Goal: Find contact information: Find contact information

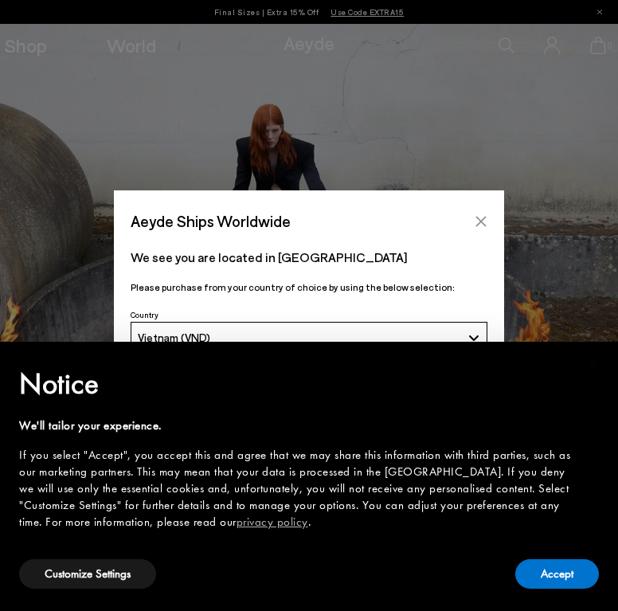
click at [475, 221] on icon "Close" at bounding box center [481, 221] width 13 height 13
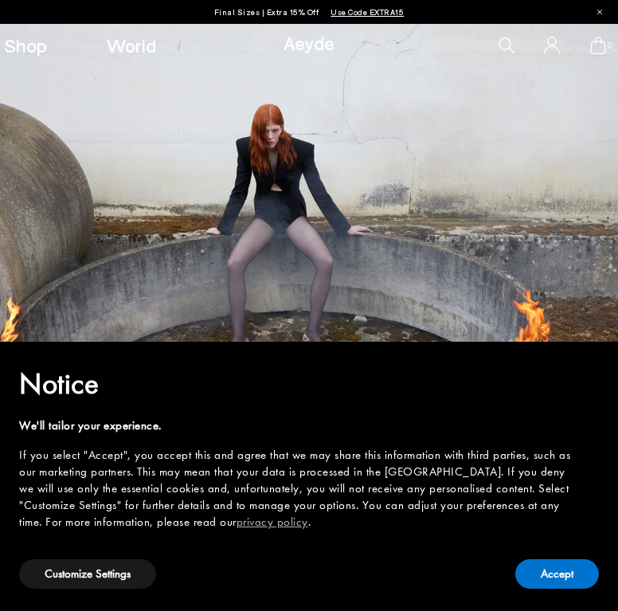
click at [551, 45] on icon at bounding box center [552, 45] width 15 height 17
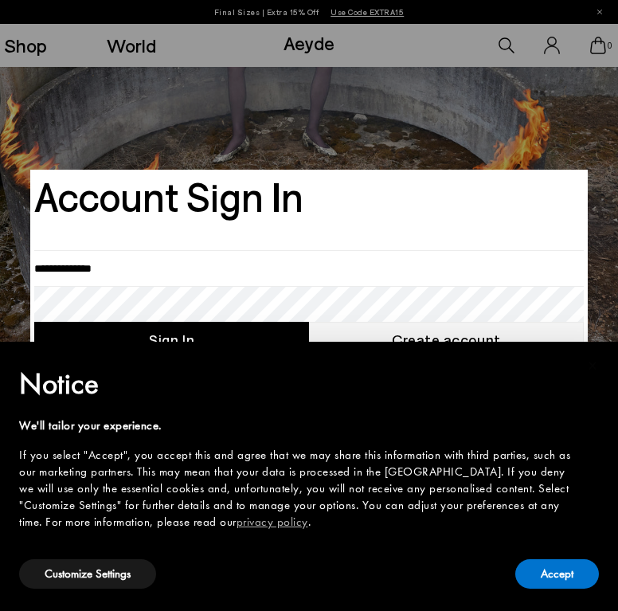
scroll to position [309, 0]
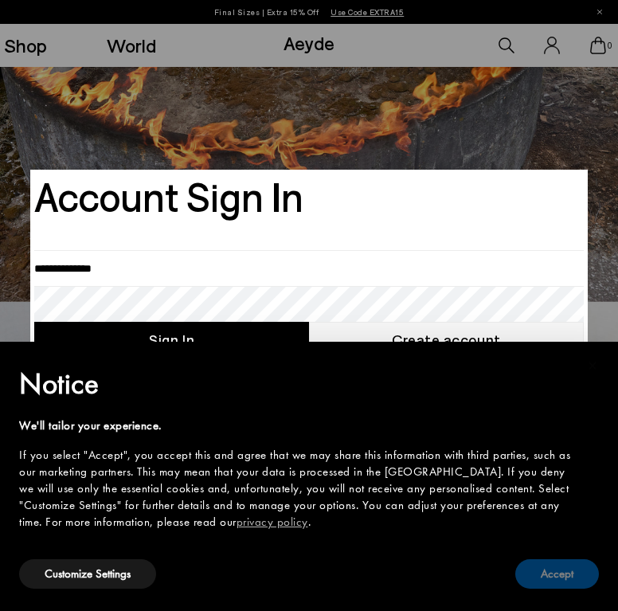
click at [562, 580] on button "Accept" at bounding box center [557, 573] width 84 height 29
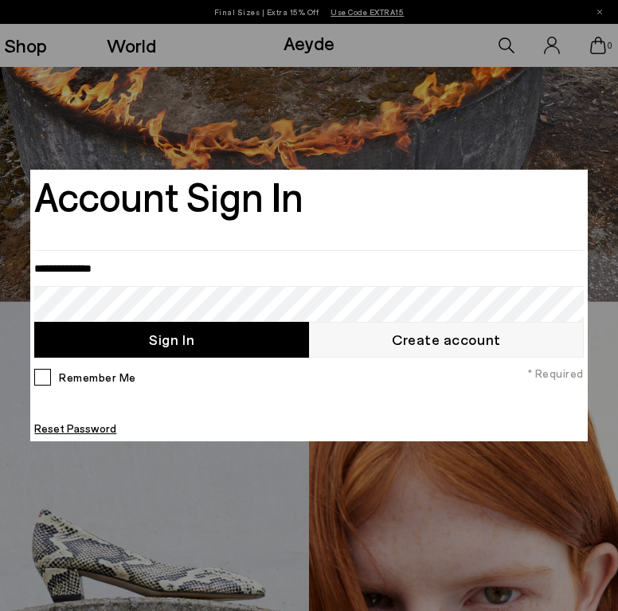
click at [129, 491] on div at bounding box center [309, 305] width 618 height 611
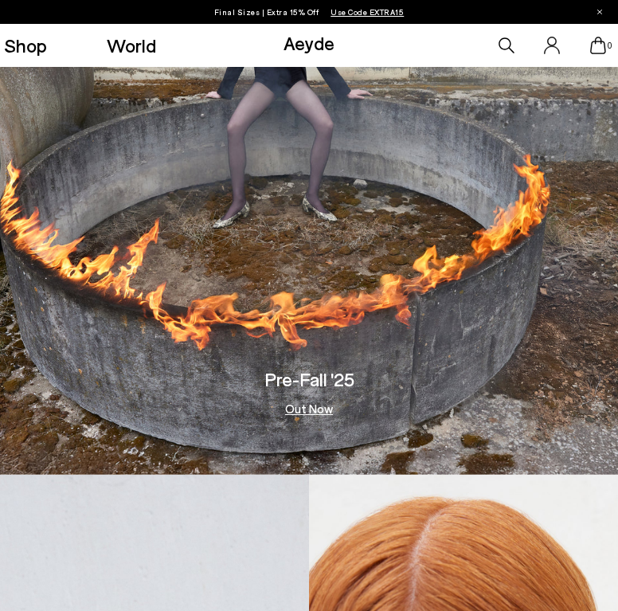
scroll to position [0, 0]
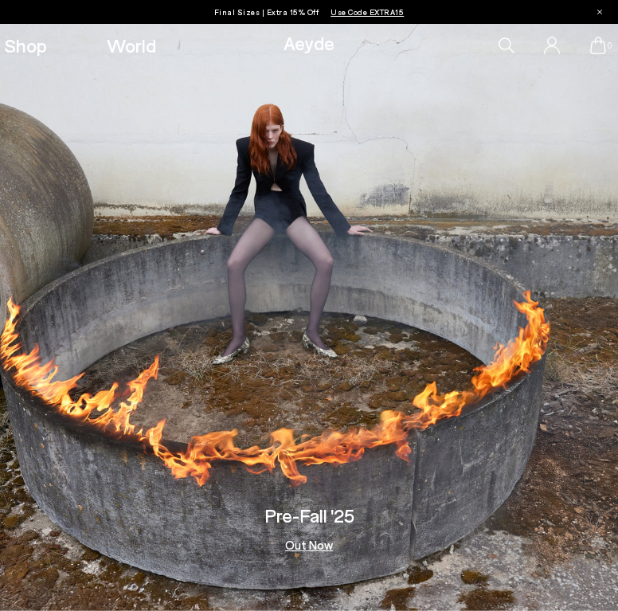
click at [551, 42] on icon at bounding box center [552, 46] width 16 height 18
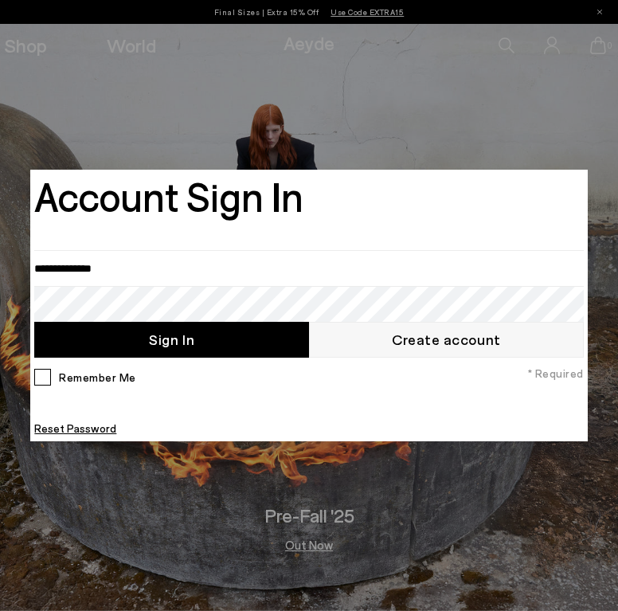
click at [510, 46] on div at bounding box center [309, 305] width 618 height 611
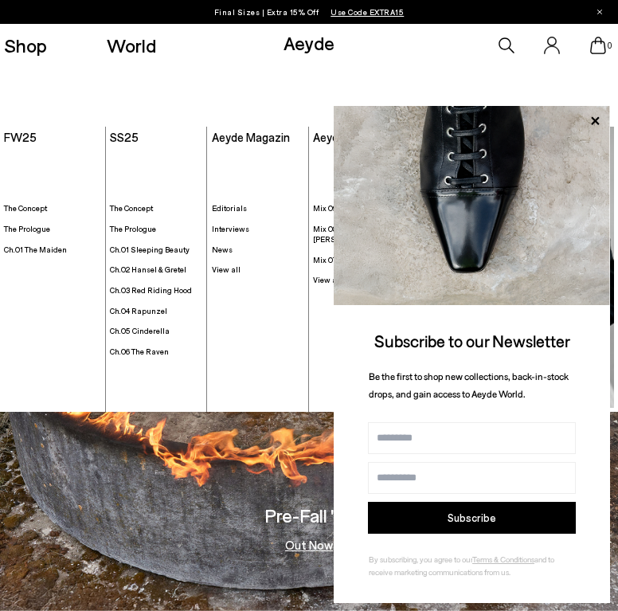
click at [301, 45] on link "Aeyde" at bounding box center [308, 42] width 51 height 23
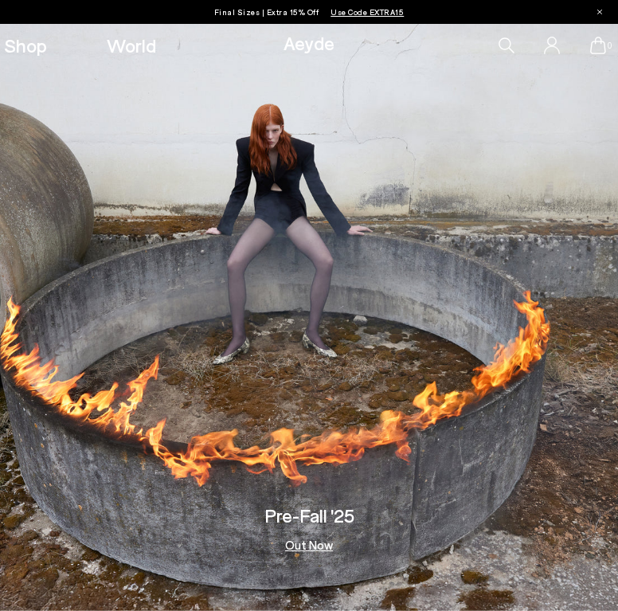
click at [307, 46] on link "Aeyde" at bounding box center [308, 42] width 51 height 23
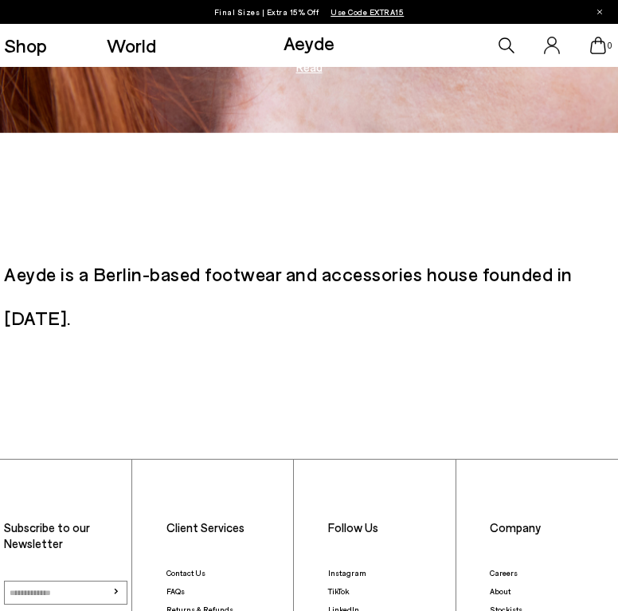
scroll to position [2413, 0]
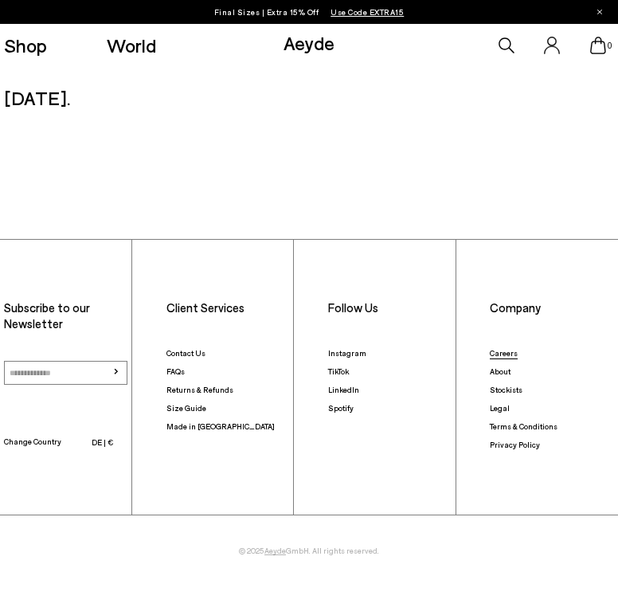
click at [511, 350] on link "Careers" at bounding box center [504, 353] width 28 height 10
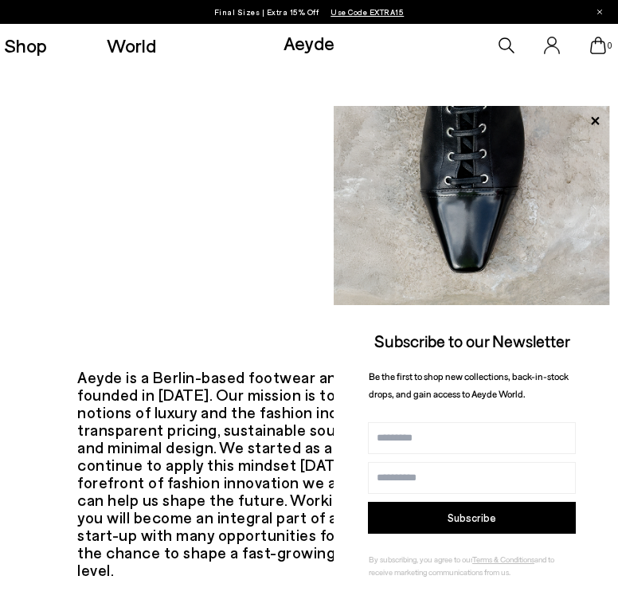
scroll to position [311, 0]
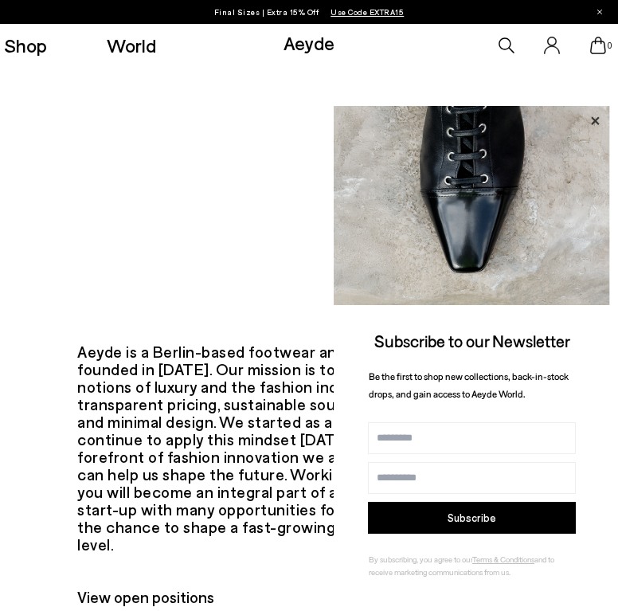
click at [591, 119] on icon at bounding box center [594, 121] width 21 height 21
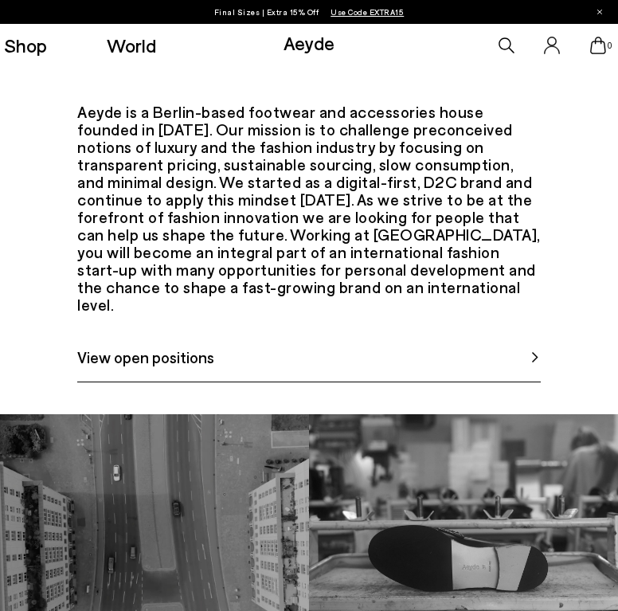
scroll to position [574, 0]
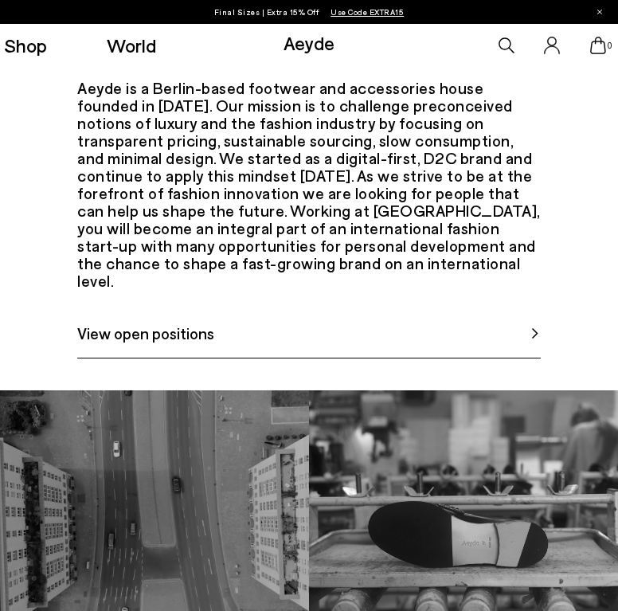
click at [279, 354] on link "View open positions" at bounding box center [308, 339] width 463 height 37
click at [383, 354] on link "View open positions" at bounding box center [308, 339] width 463 height 37
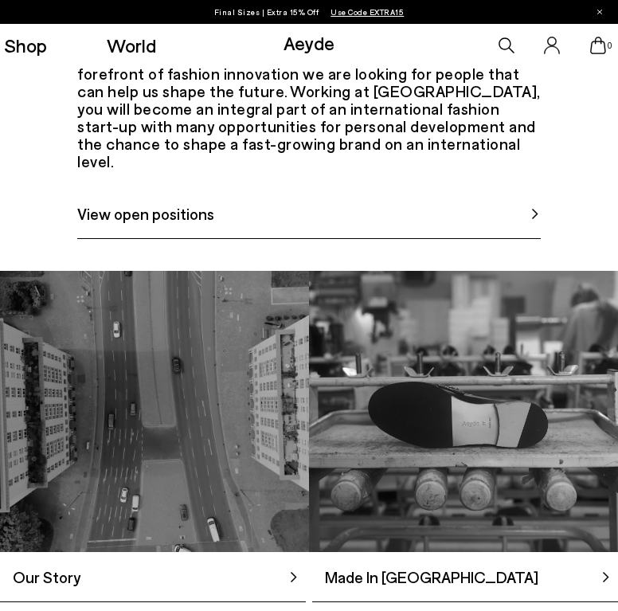
scroll to position [1042, 0]
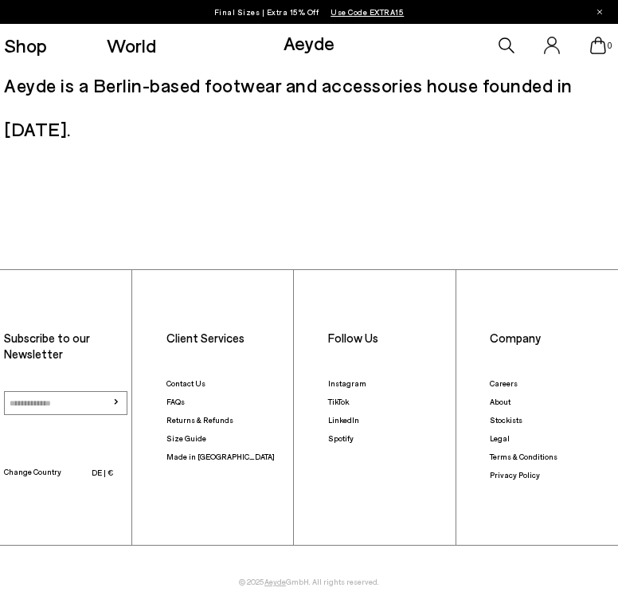
scroll to position [1439, 0]
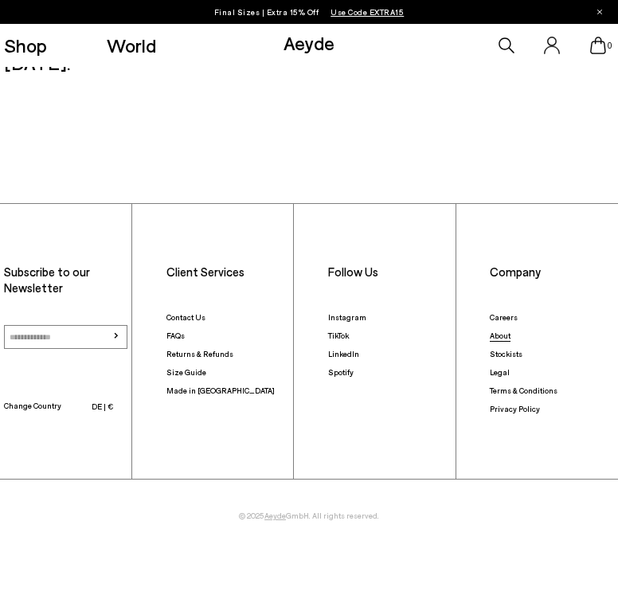
click at [499, 334] on link "About" at bounding box center [500, 335] width 21 height 10
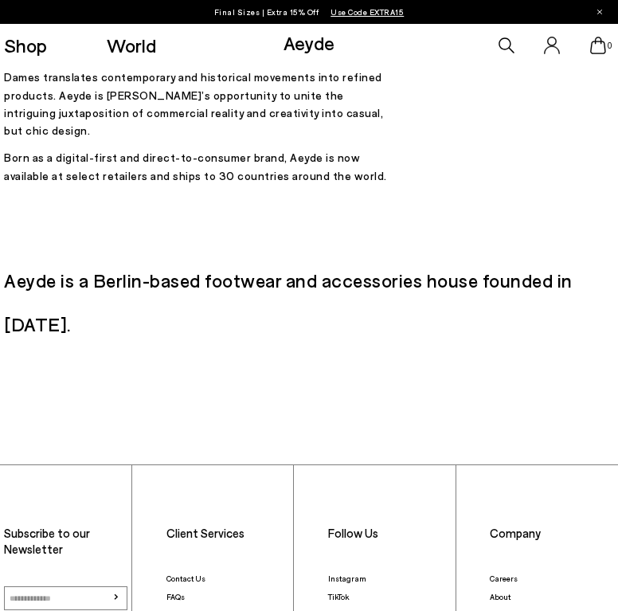
scroll to position [721, 0]
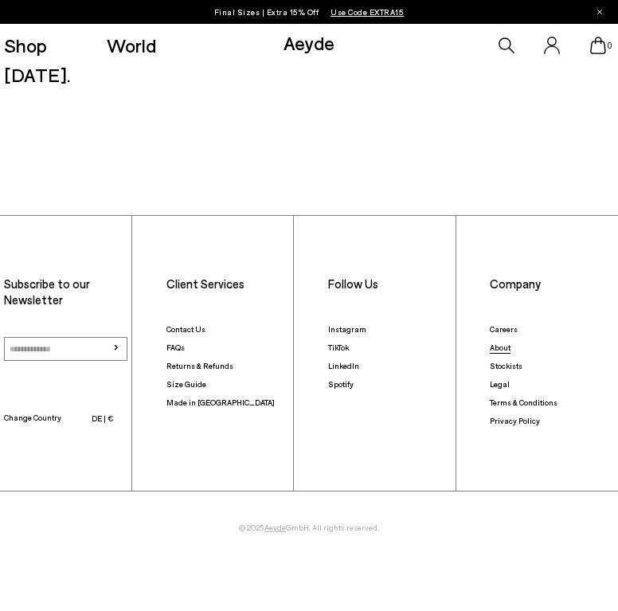
click at [497, 345] on link "About" at bounding box center [500, 347] width 21 height 10
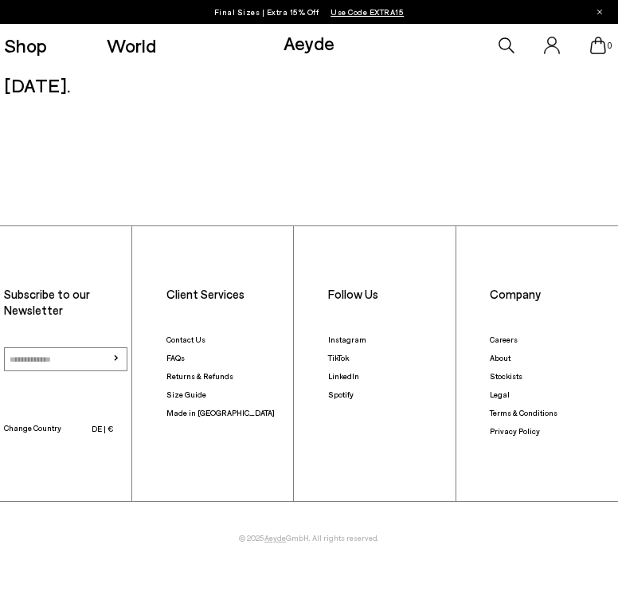
scroll to position [733, 0]
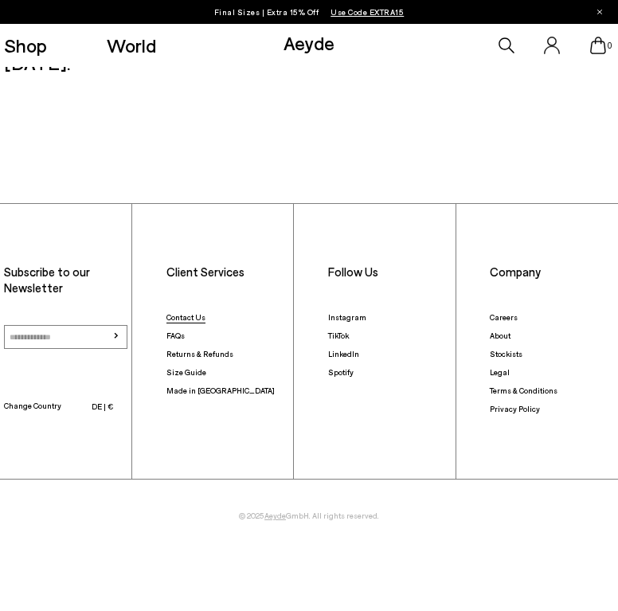
click at [180, 316] on link "Contact Us" at bounding box center [185, 317] width 39 height 10
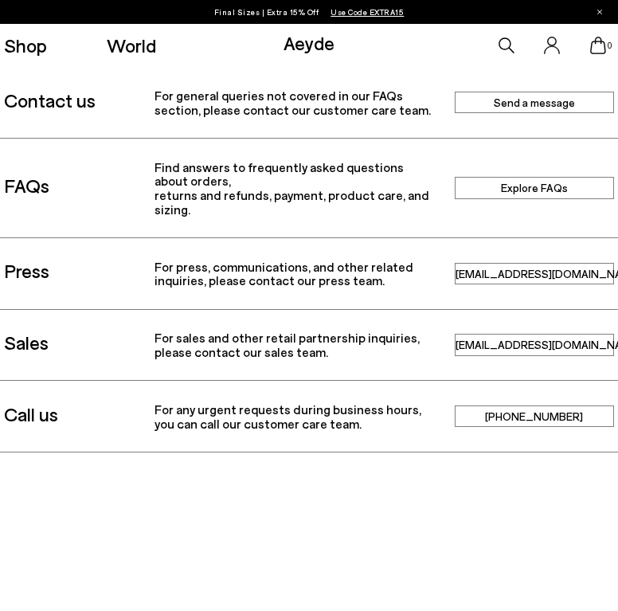
click at [347, 104] on p "For general queries not covered in our FAQs section, please contact our custome…" at bounding box center [295, 102] width 283 height 28
click at [526, 99] on link "Send a message" at bounding box center [534, 102] width 159 height 21
click at [404, 549] on div "Final Sizes | Extra 15% Off Use Code EXTRA15 Shop World Aeyde 0" at bounding box center [309, 339] width 618 height 544
click at [494, 276] on link "[EMAIL_ADDRESS][DOMAIN_NAME]" at bounding box center [534, 273] width 159 height 21
click at [511, 346] on link "[EMAIL_ADDRESS][DOMAIN_NAME]" at bounding box center [534, 344] width 159 height 21
